Goal: Task Accomplishment & Management: Use online tool/utility

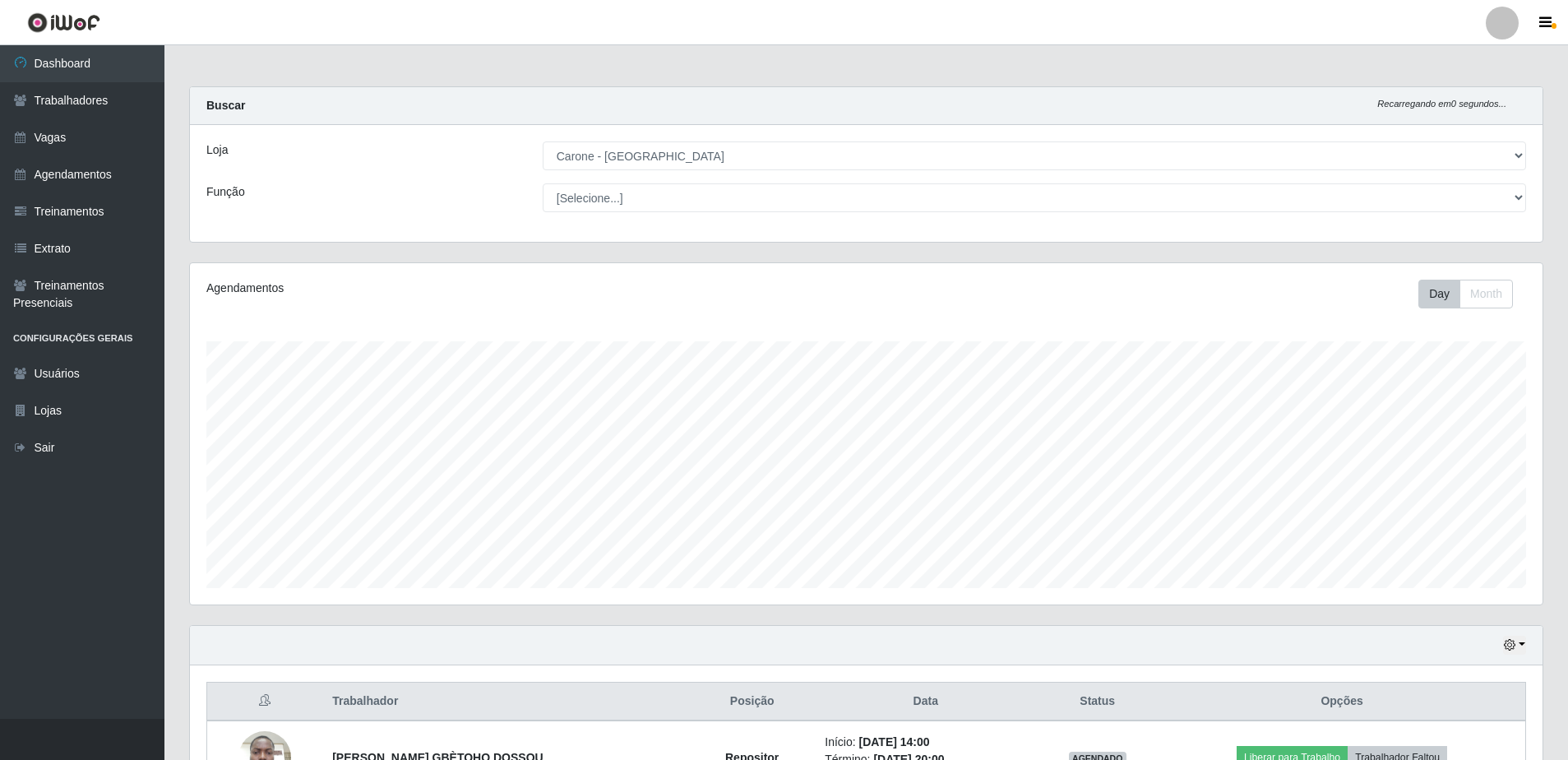
select select "505"
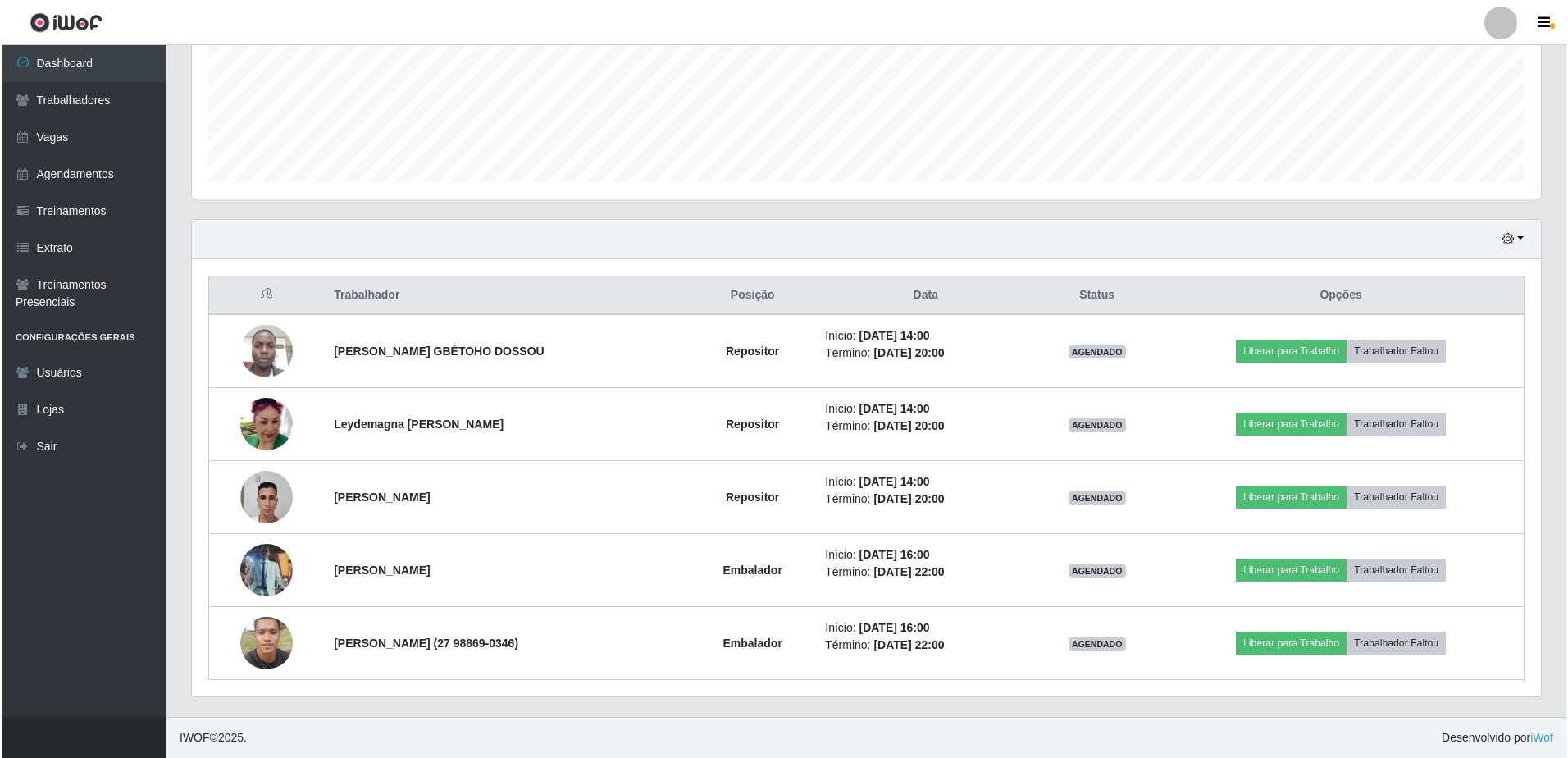
scroll to position [340, 1349]
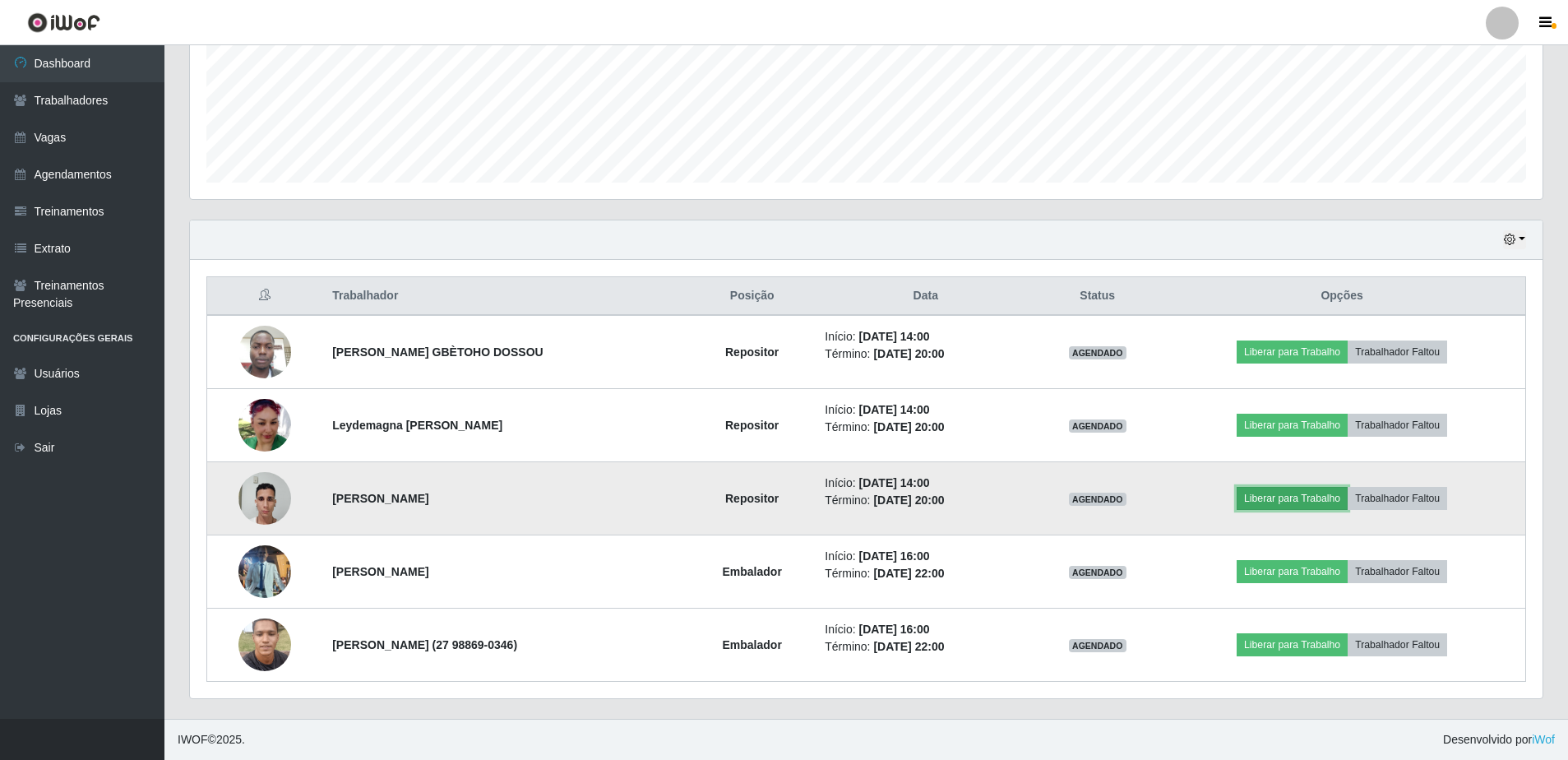
click at [1264, 506] on button "Liberar para Trabalho" at bounding box center [1292, 497] width 111 height 23
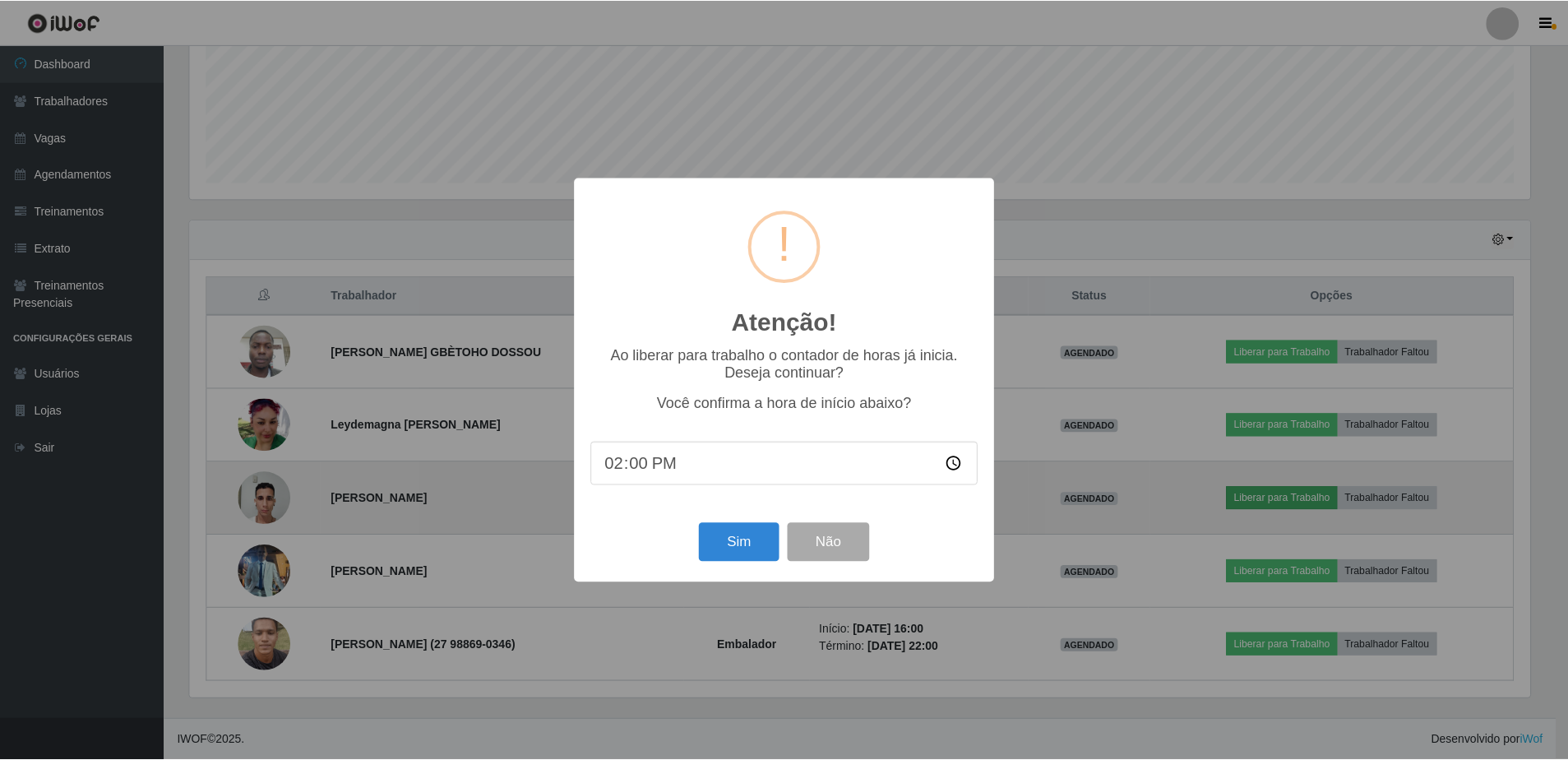
scroll to position [341, 1344]
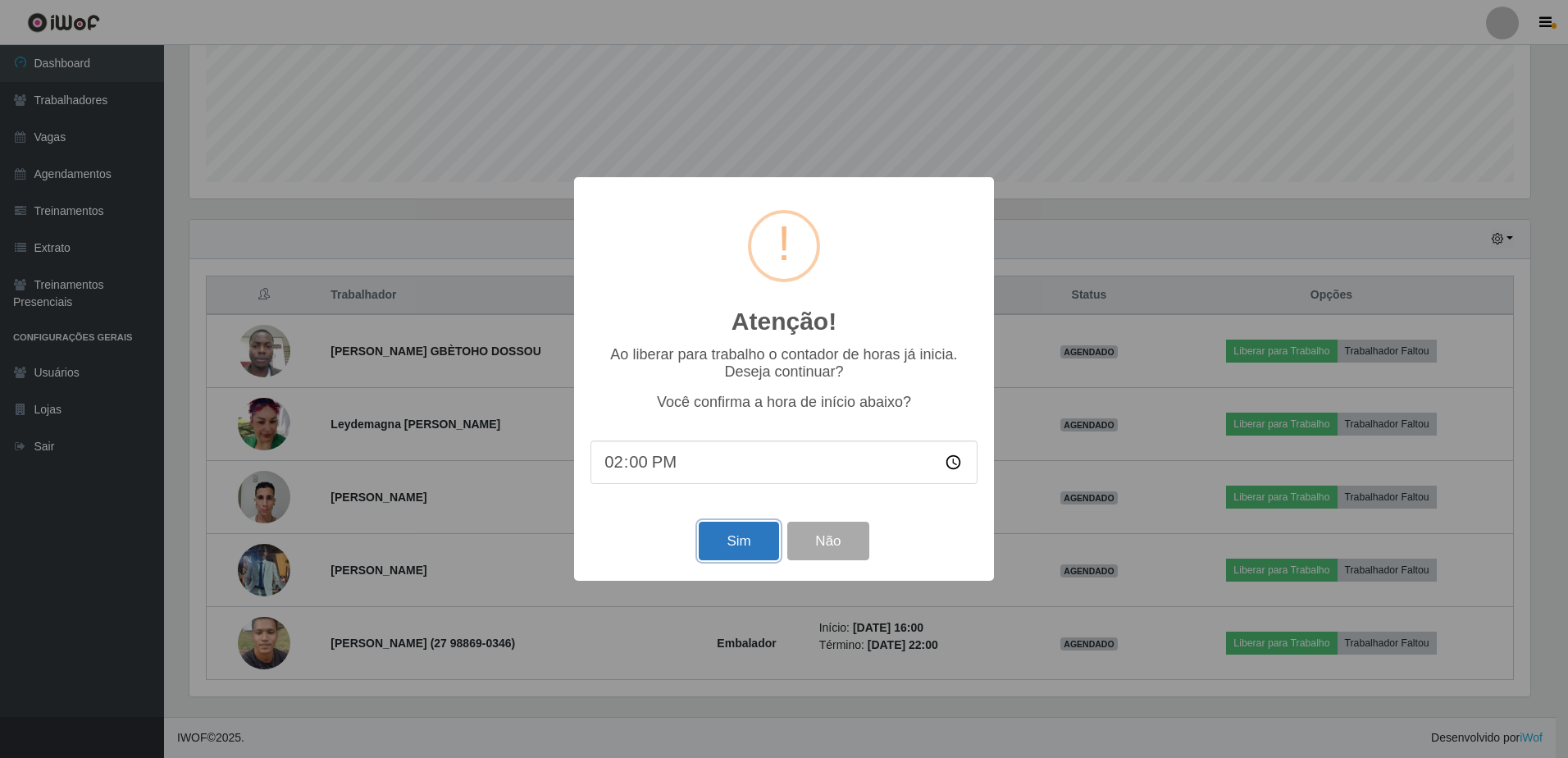
click at [751, 538] on button "Sim" at bounding box center [738, 541] width 80 height 39
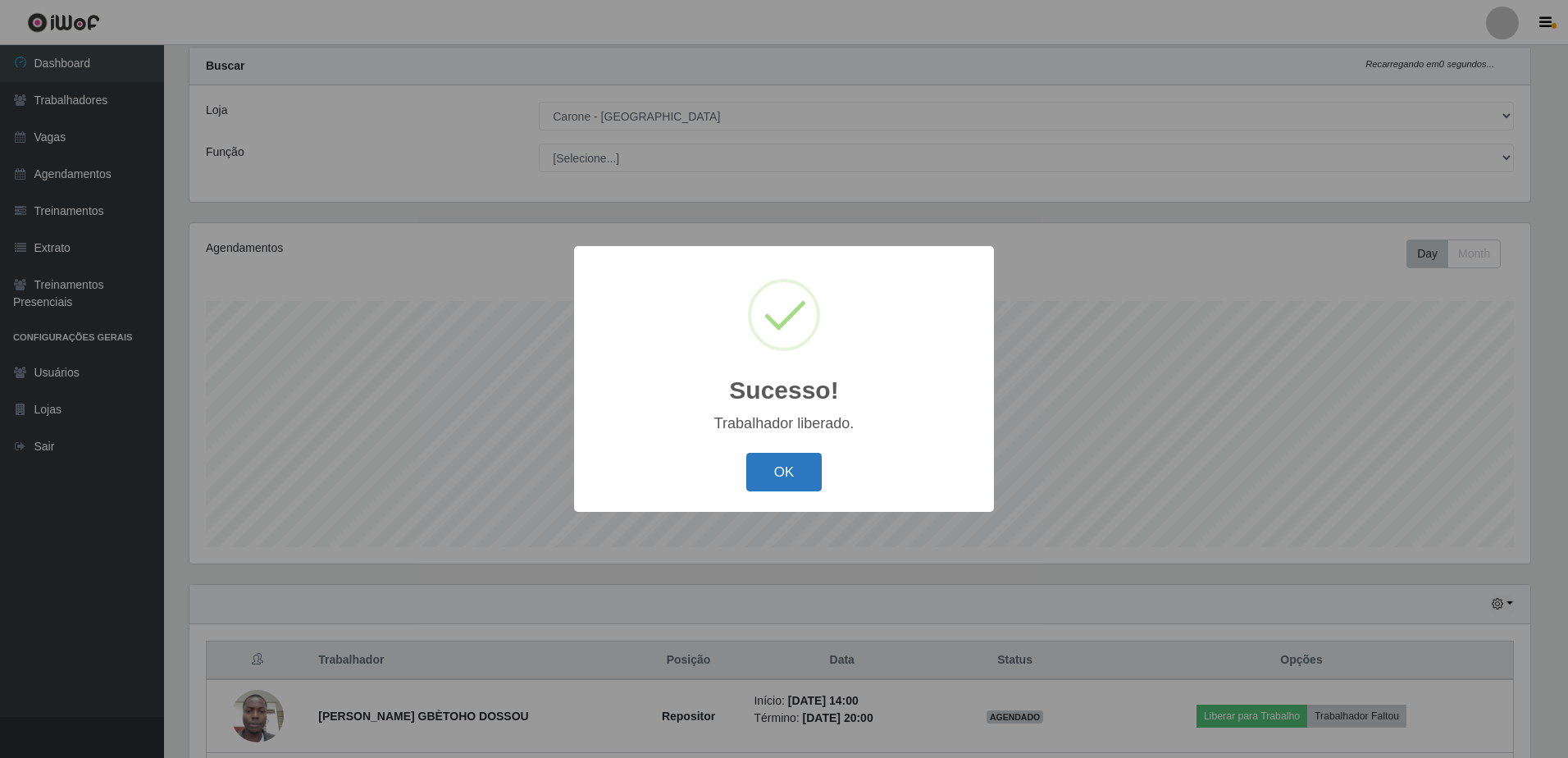
click at [781, 467] on button "OK" at bounding box center [784, 472] width 76 height 39
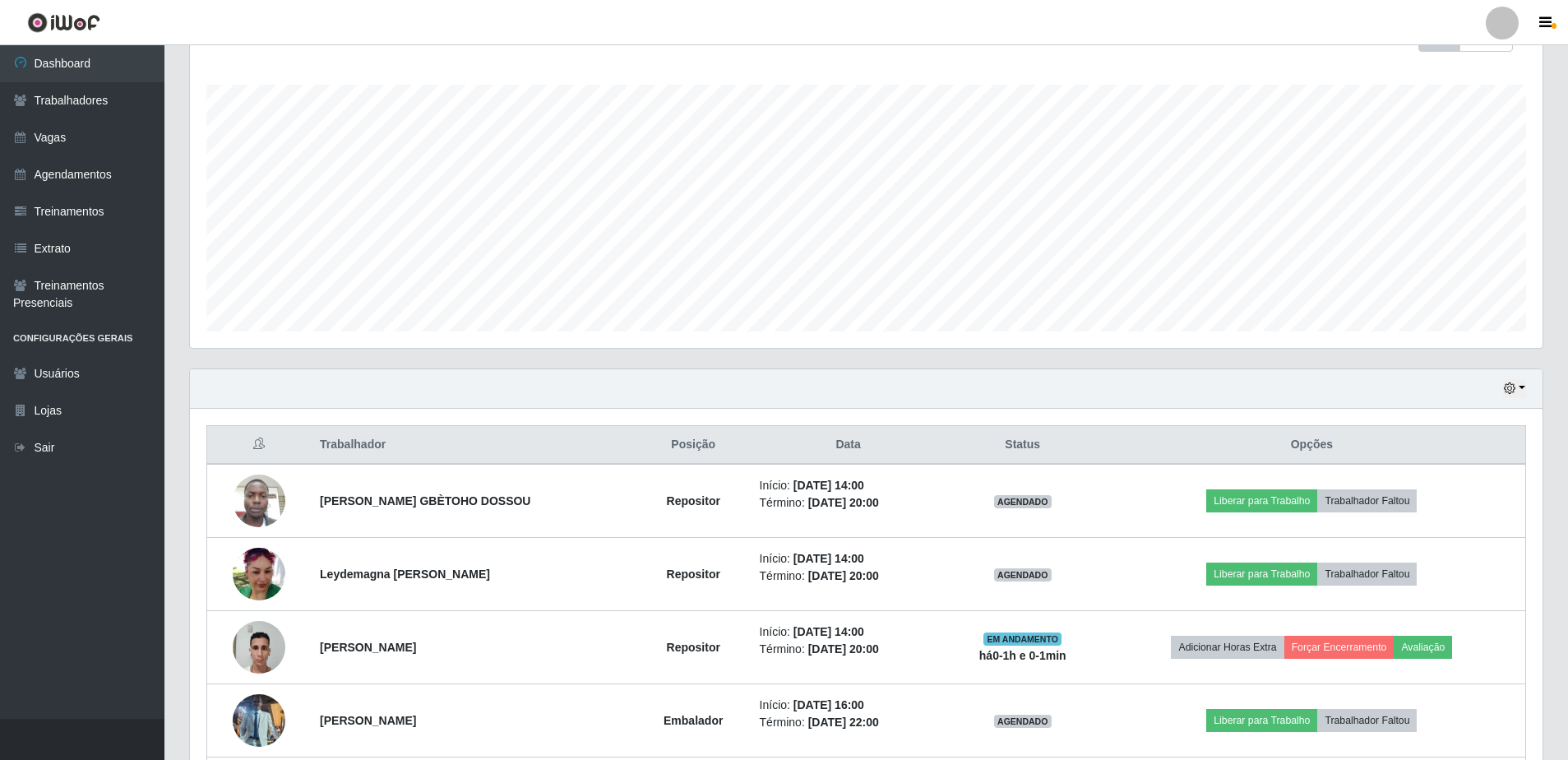
scroll to position [286, 0]
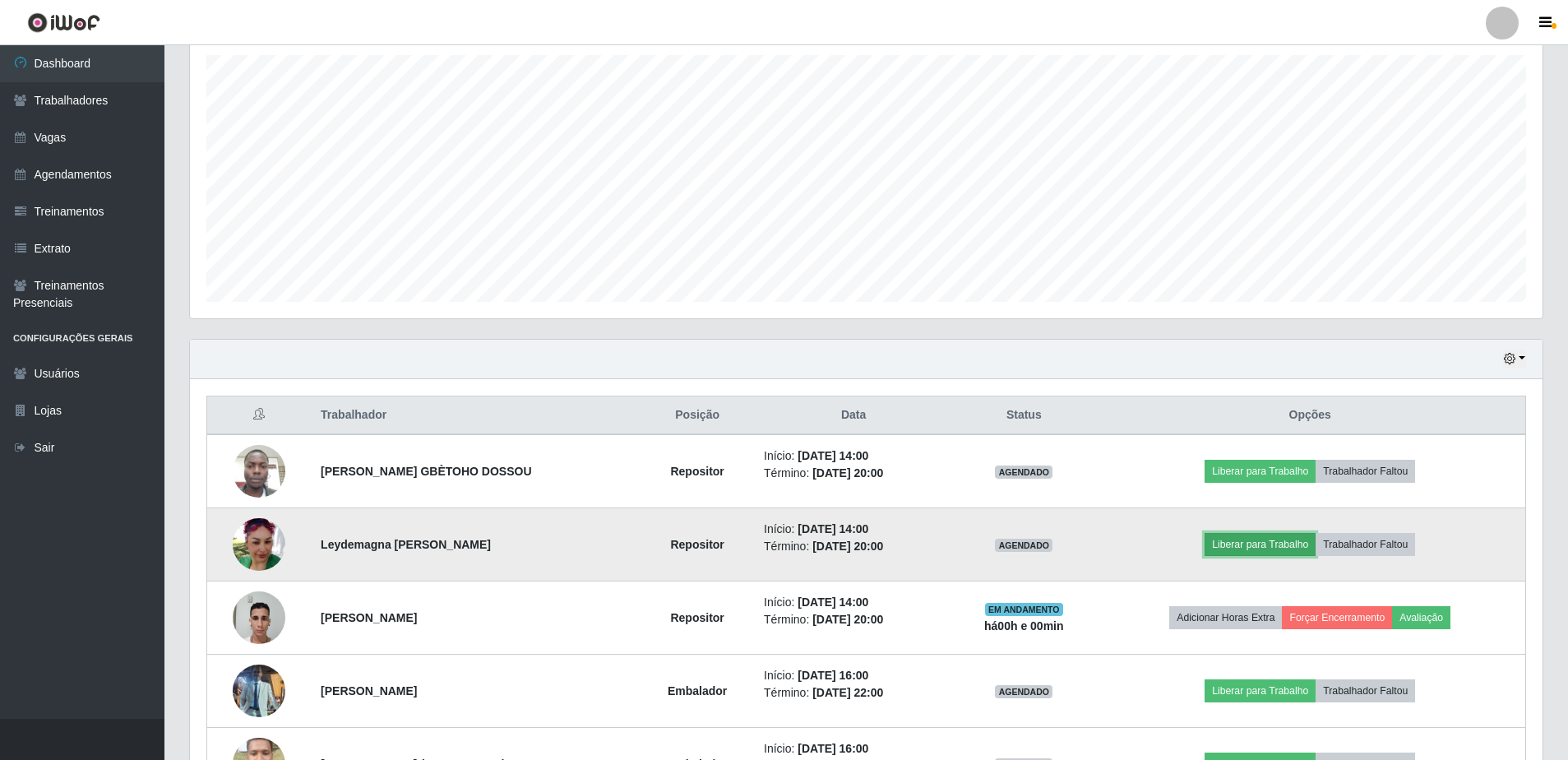
click at [1224, 546] on button "Liberar para Trabalho" at bounding box center [1259, 544] width 111 height 23
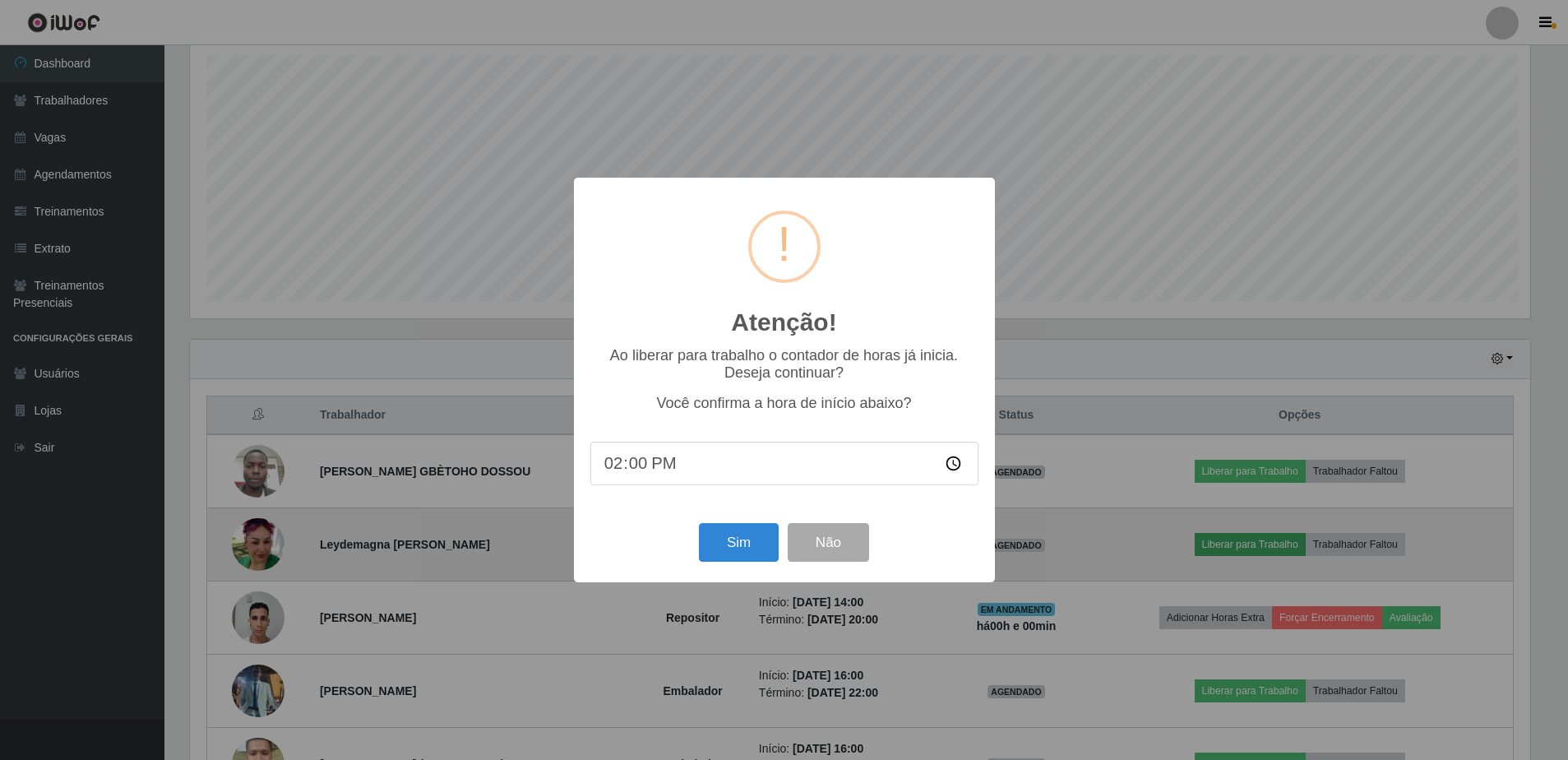
scroll to position [341, 1344]
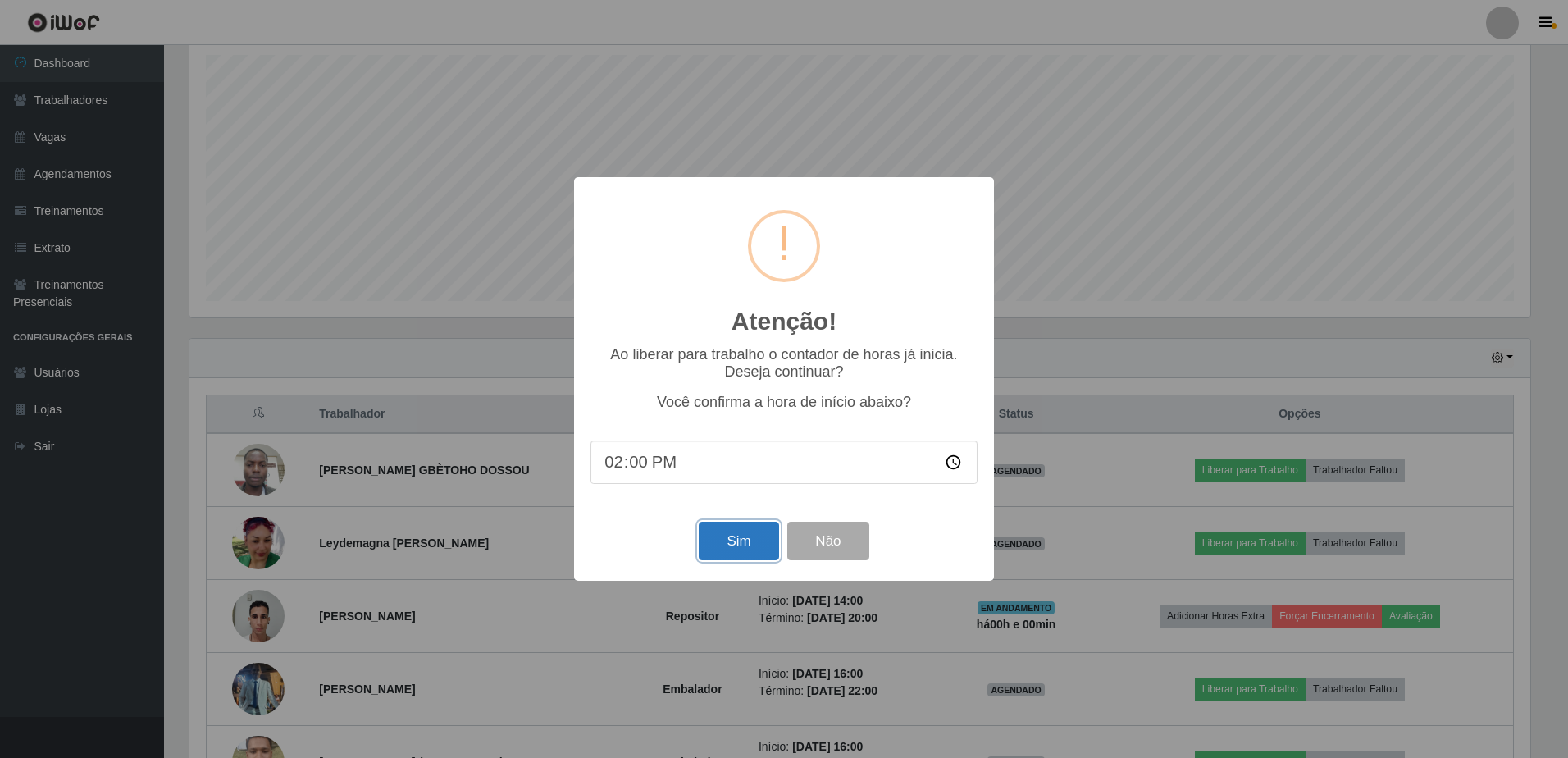
click at [760, 537] on button "Sim" at bounding box center [738, 541] width 80 height 39
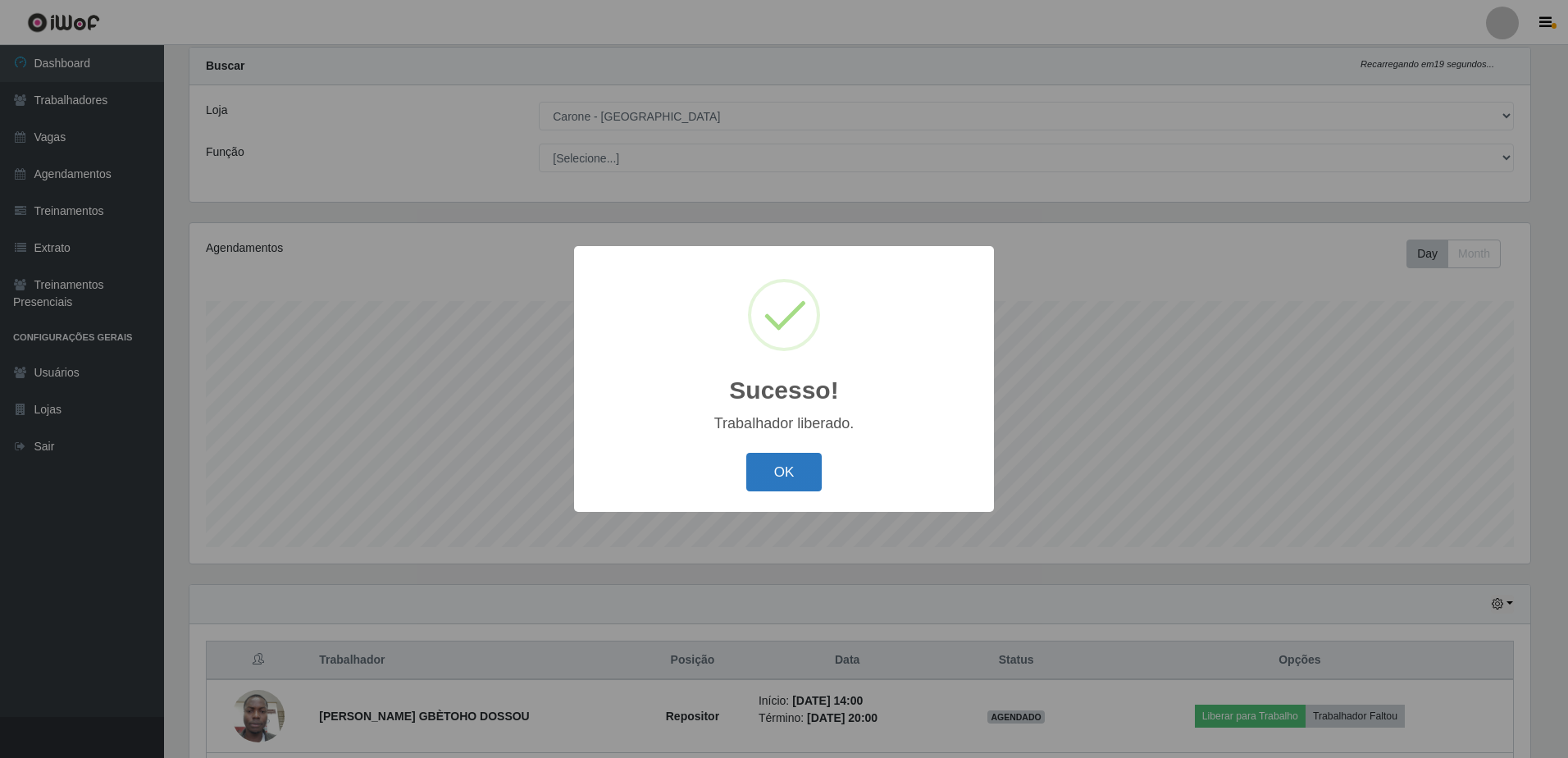
click at [774, 481] on button "OK" at bounding box center [784, 472] width 76 height 39
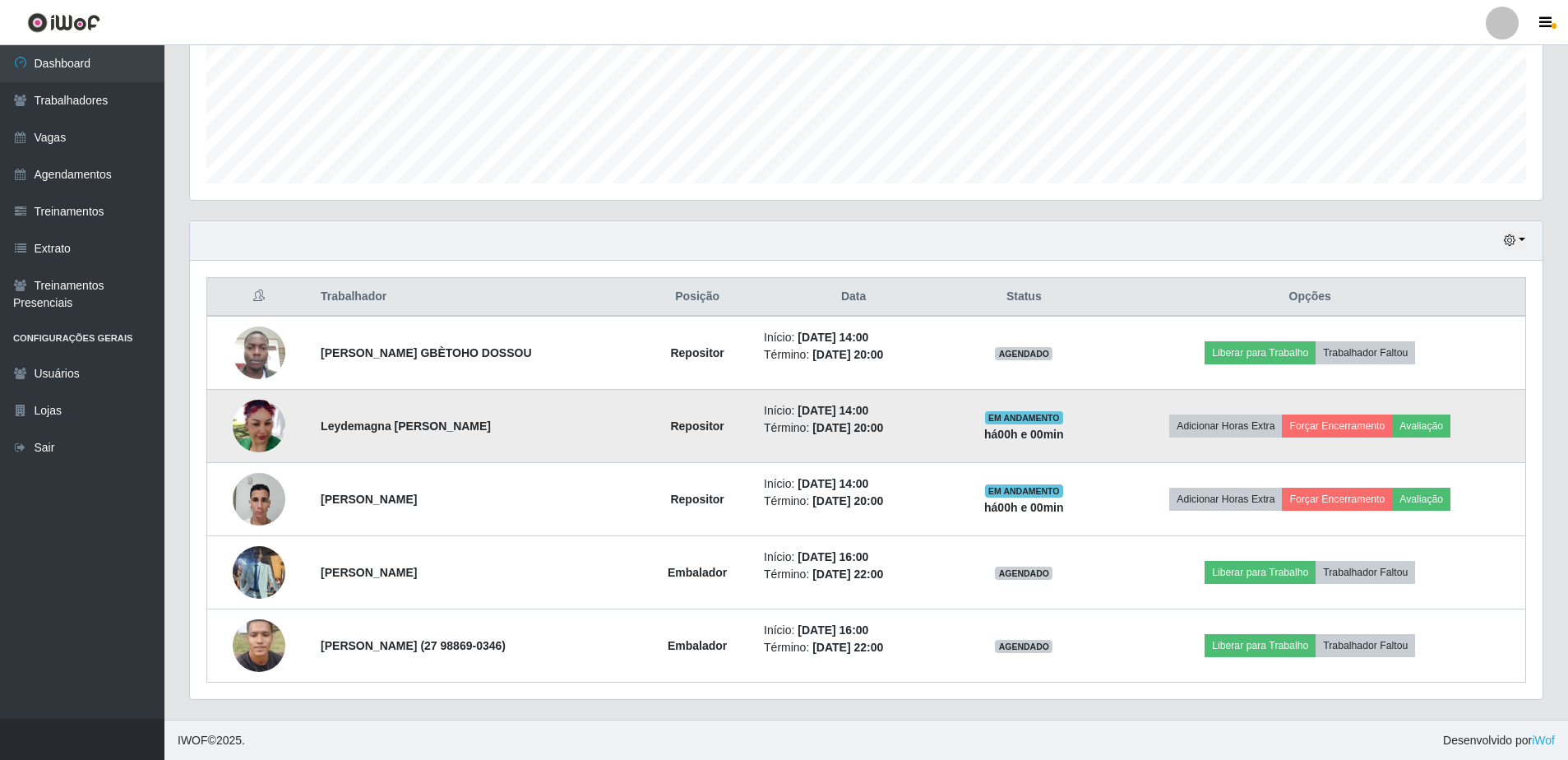
scroll to position [405, 0]
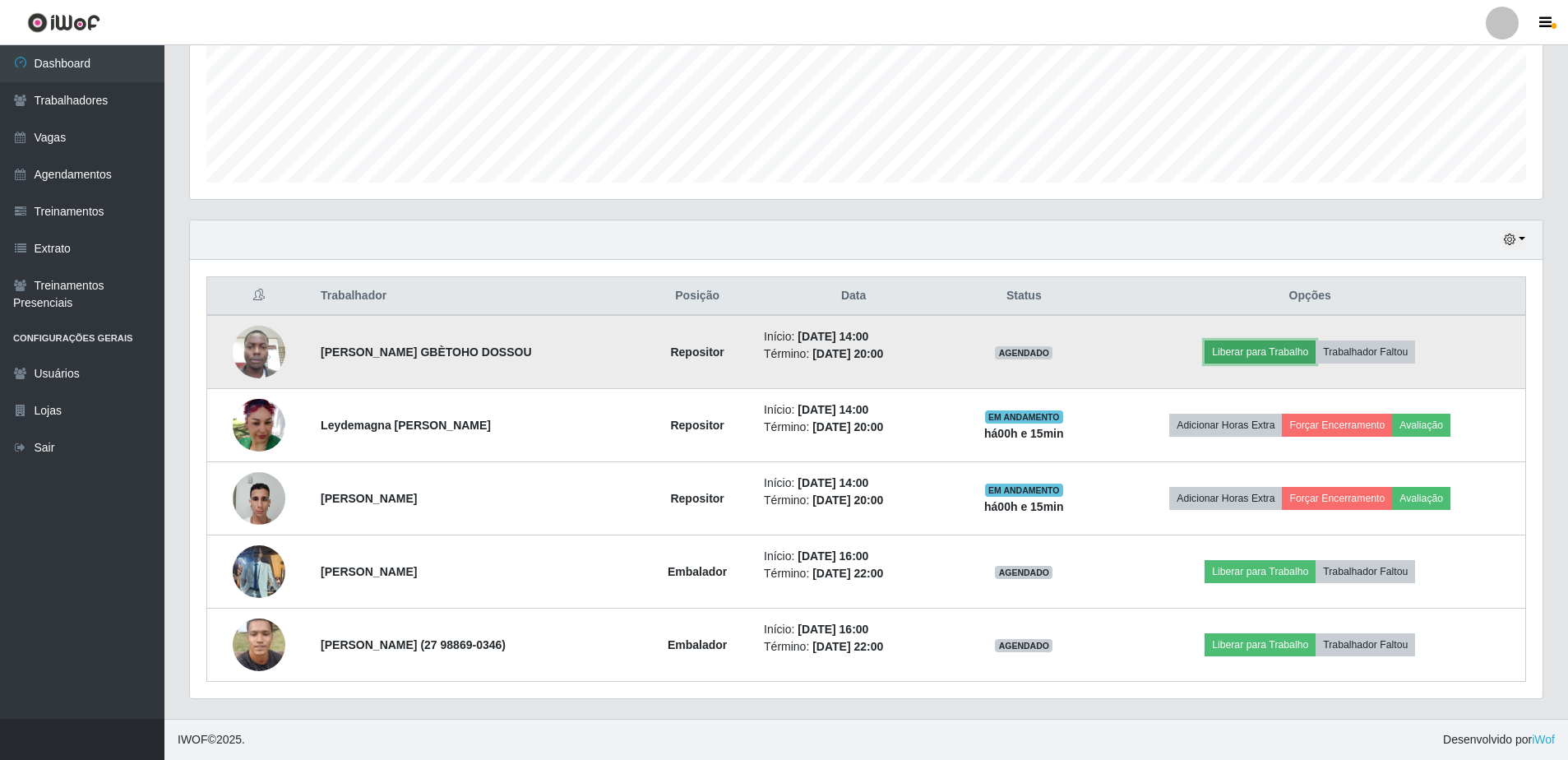
click at [1288, 356] on button "Liberar para Trabalho" at bounding box center [1259, 351] width 111 height 23
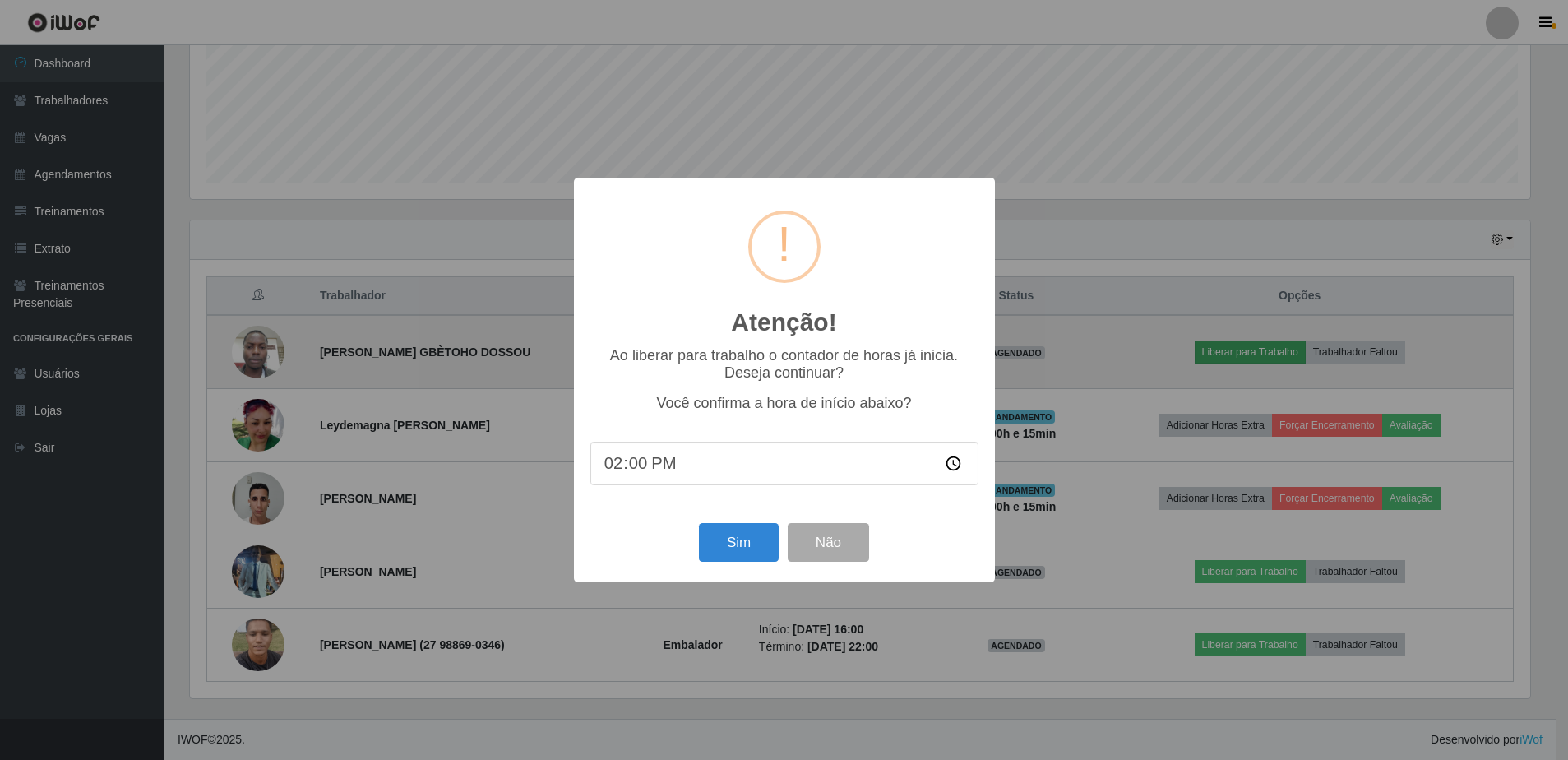
scroll to position [341, 1344]
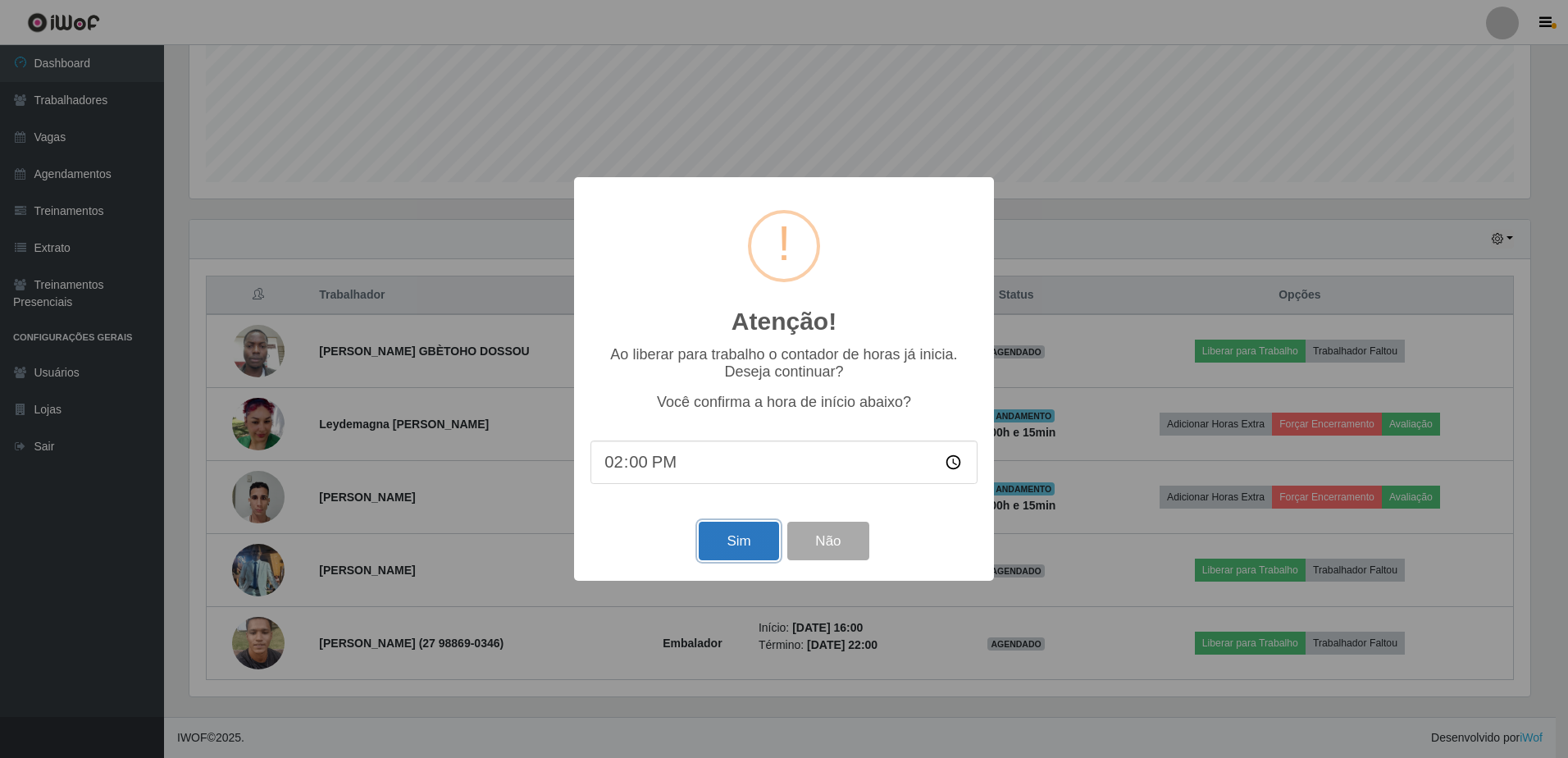
click at [757, 549] on button "Sim" at bounding box center [738, 541] width 80 height 39
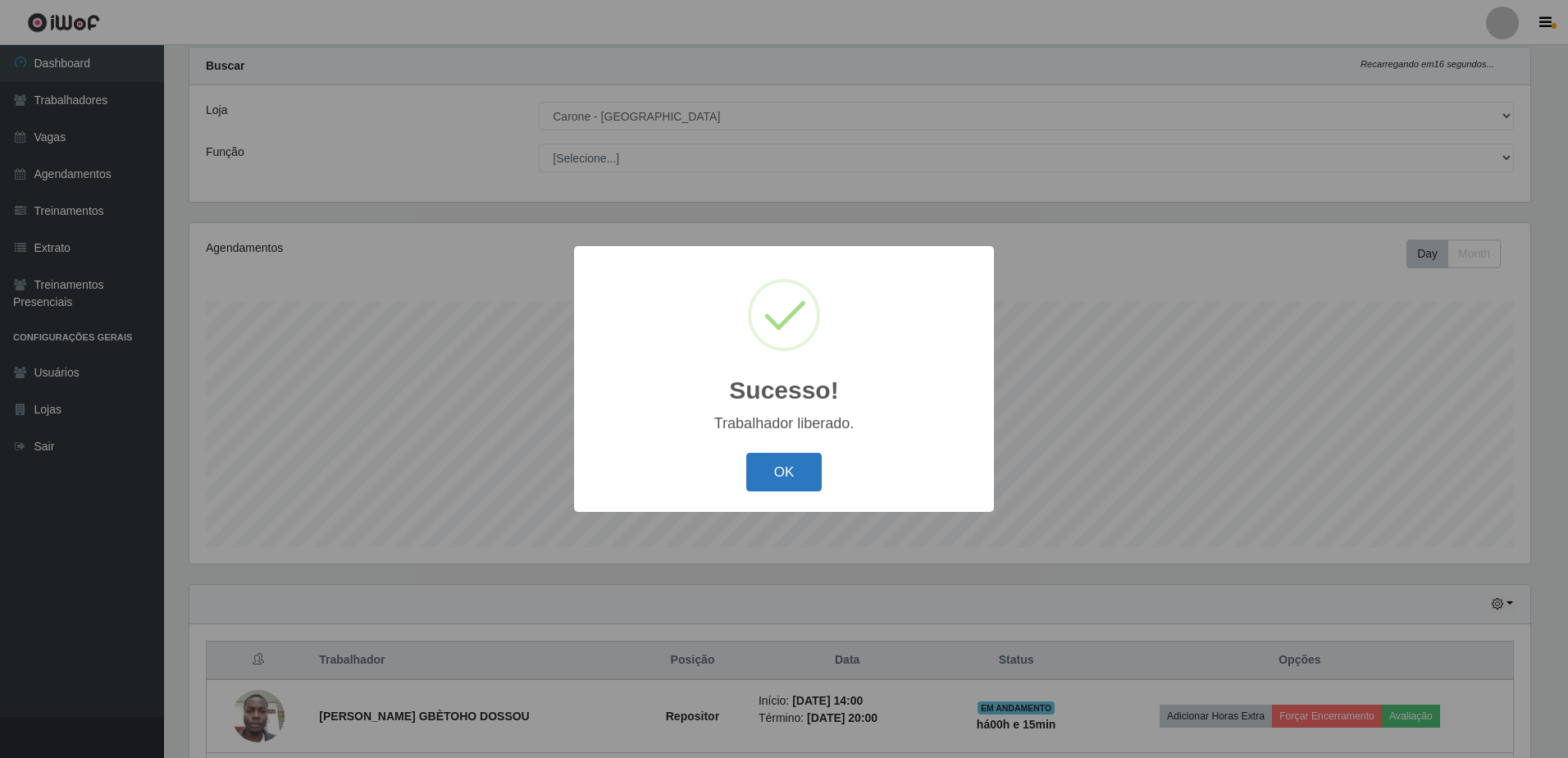
click at [796, 469] on button "OK" at bounding box center [784, 472] width 76 height 39
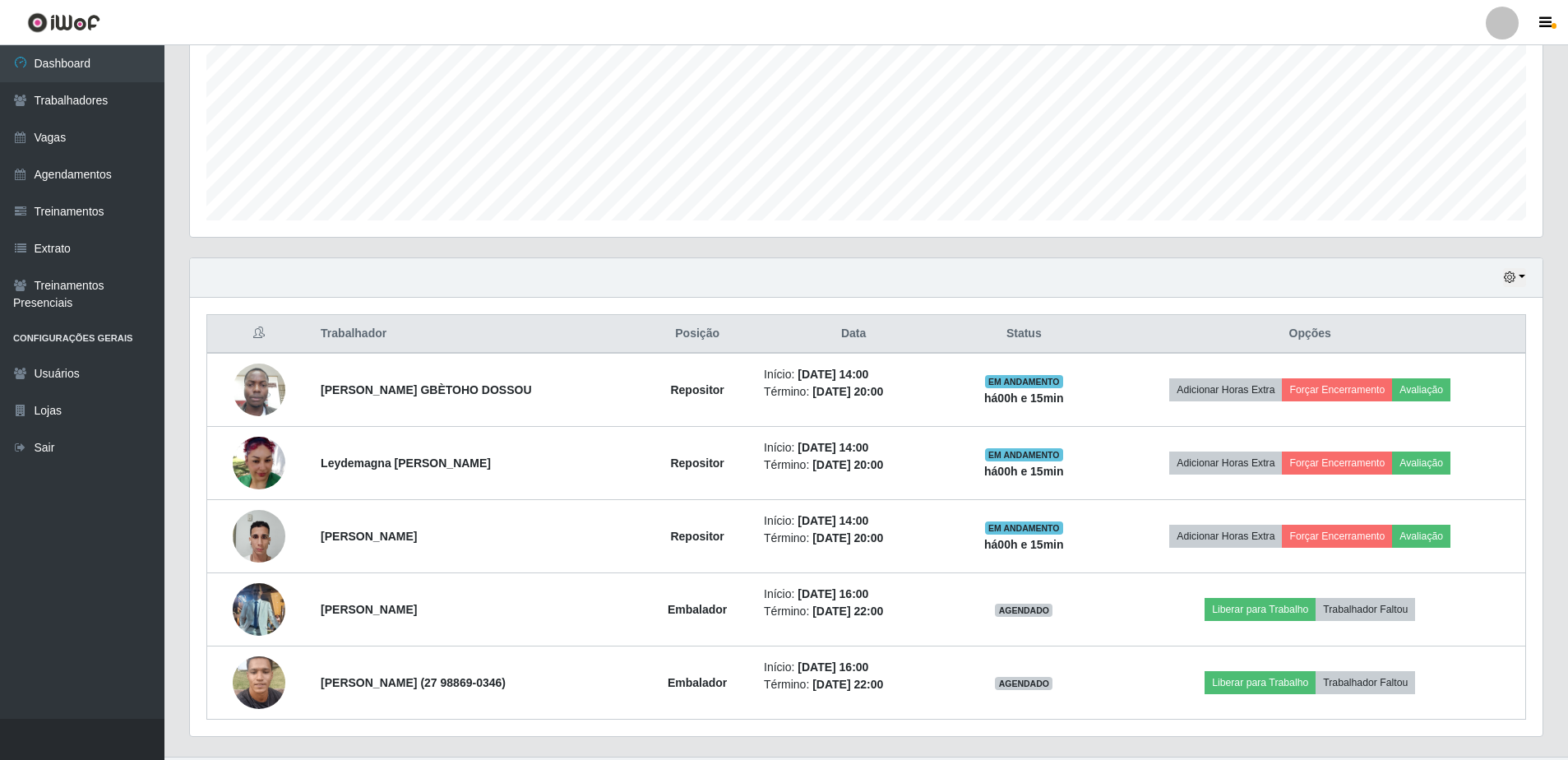
scroll to position [368, 0]
